Goal: Information Seeking & Learning: Learn about a topic

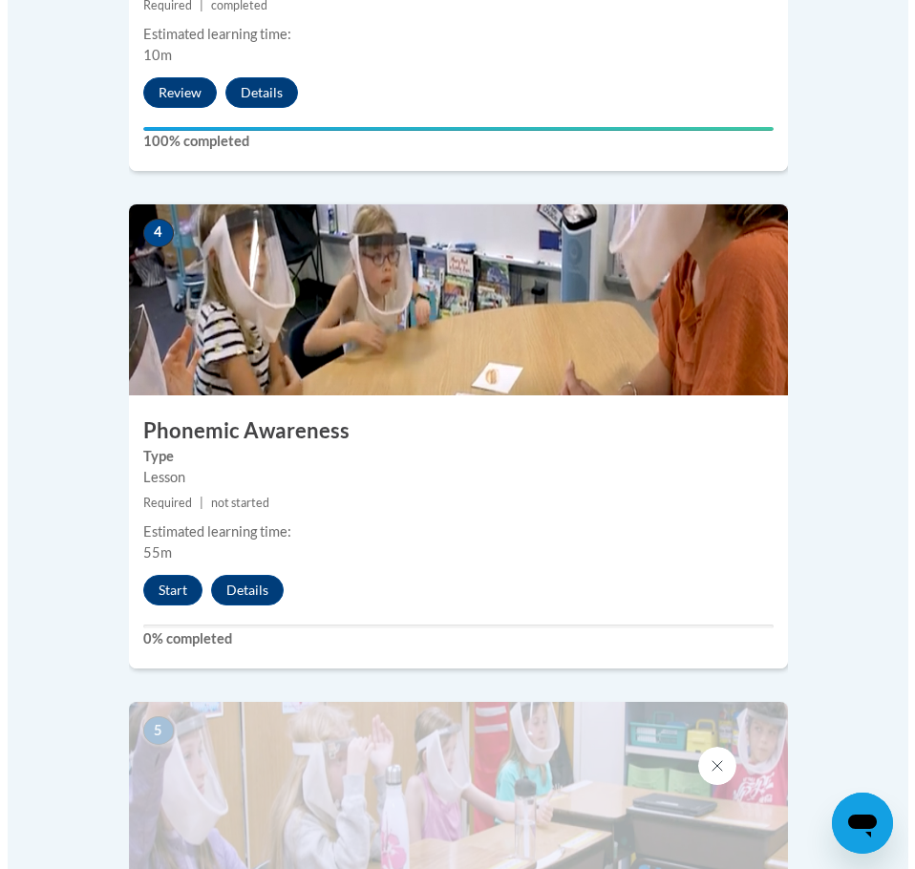
scroll to position [1949, 0]
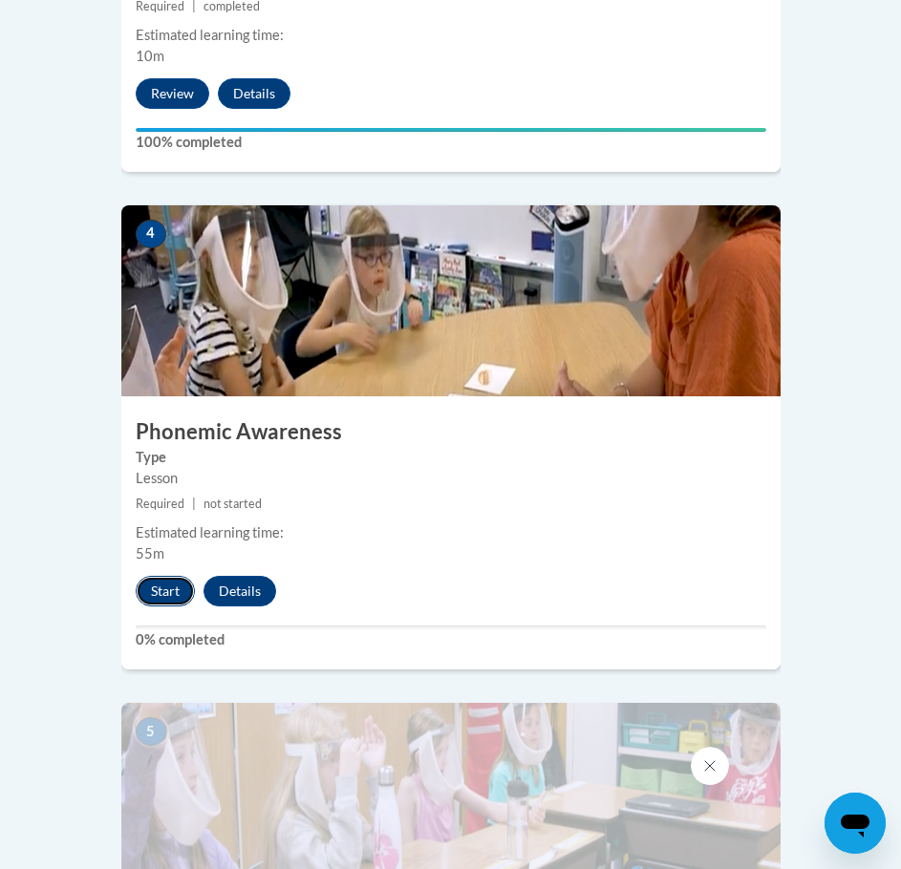
click at [152, 576] on button "Start" at bounding box center [165, 591] width 59 height 31
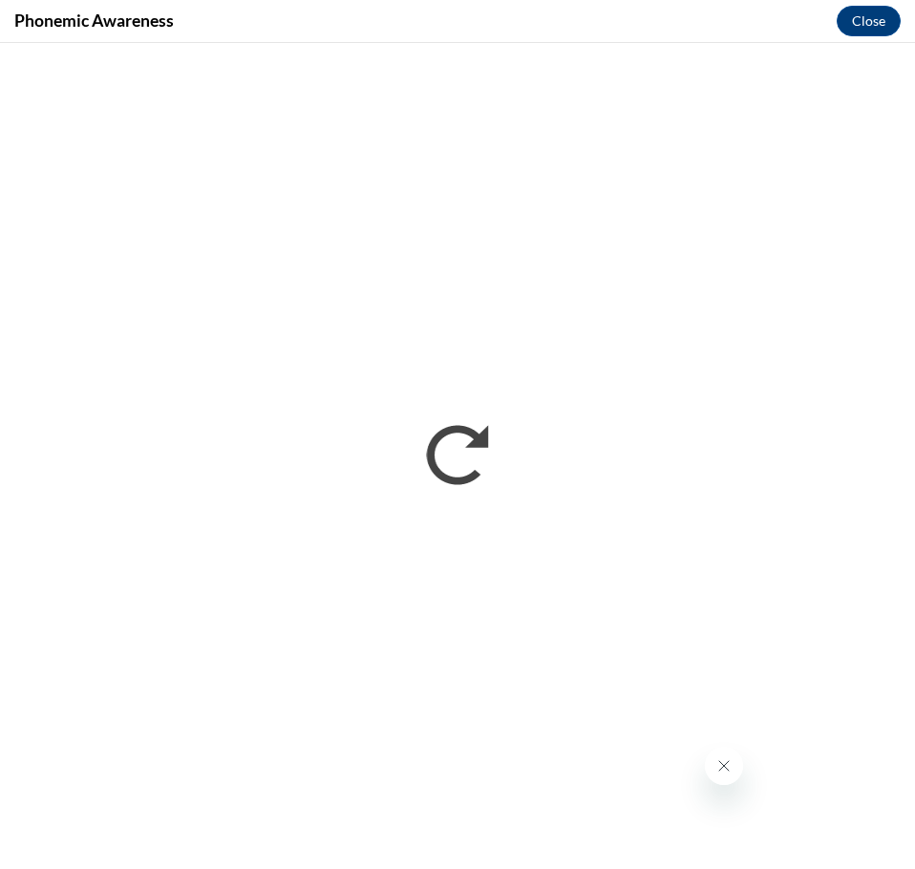
scroll to position [0, 0]
